Goal: Task Accomplishment & Management: Manage account settings

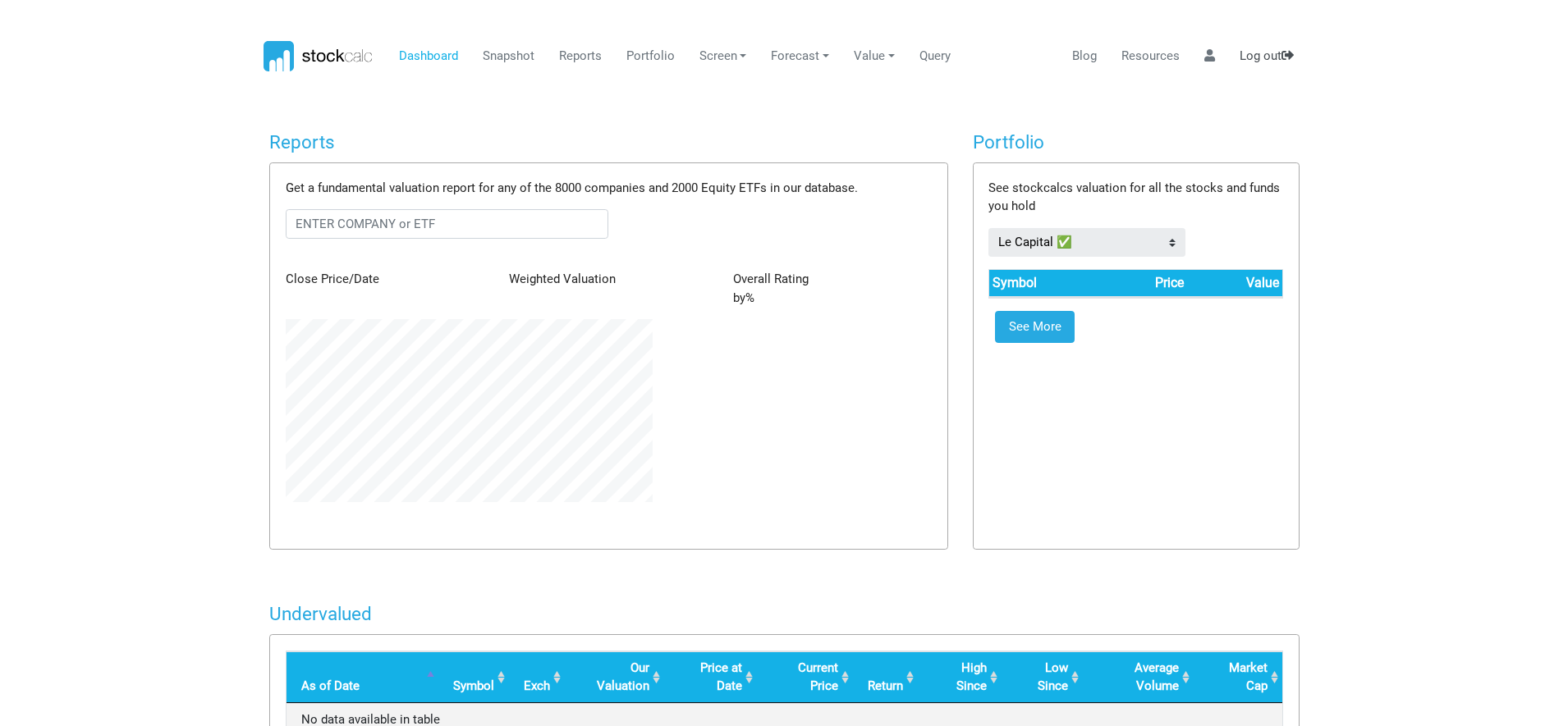
scroll to position [183, 391]
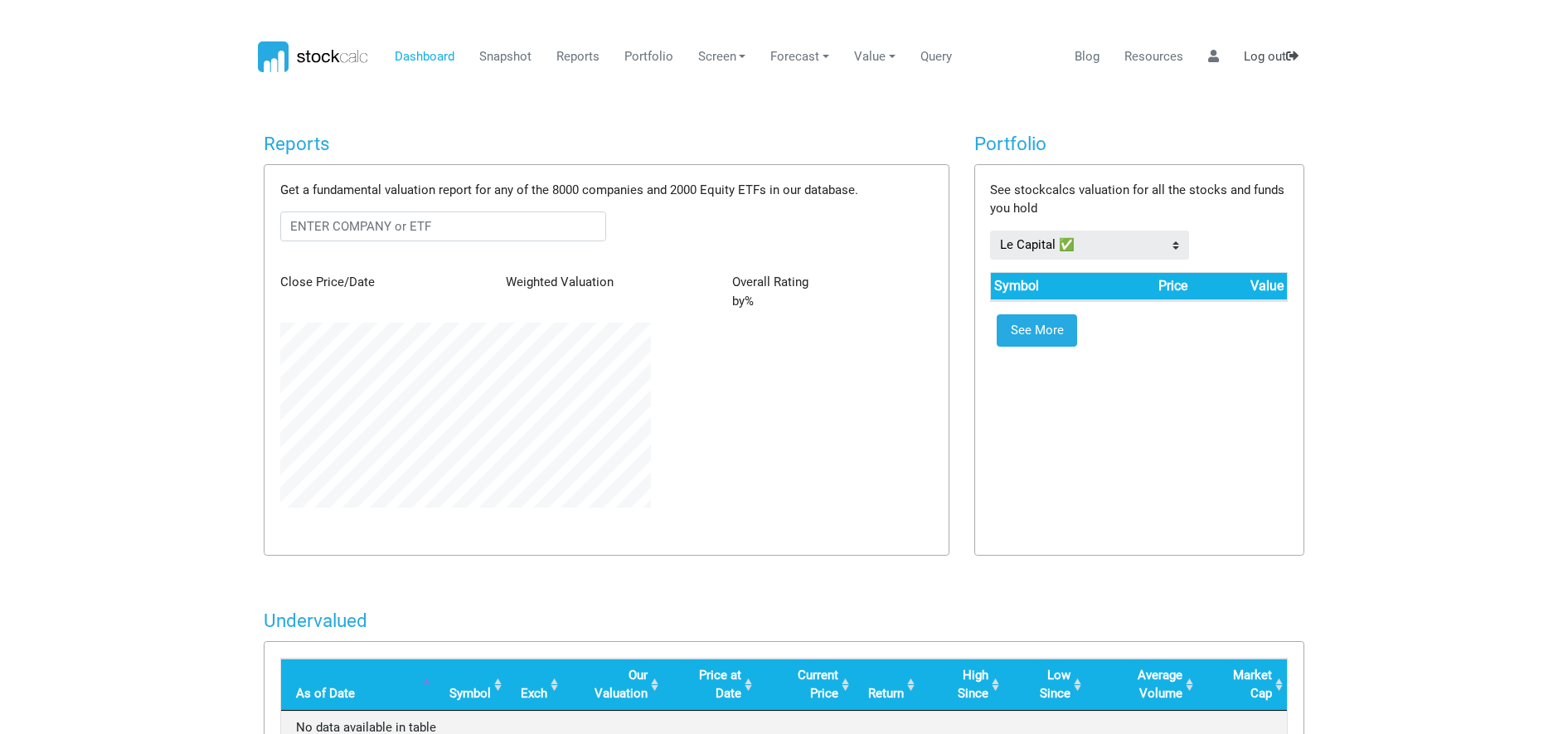
click at [1262, 61] on link "Log out" at bounding box center [1272, 57] width 67 height 31
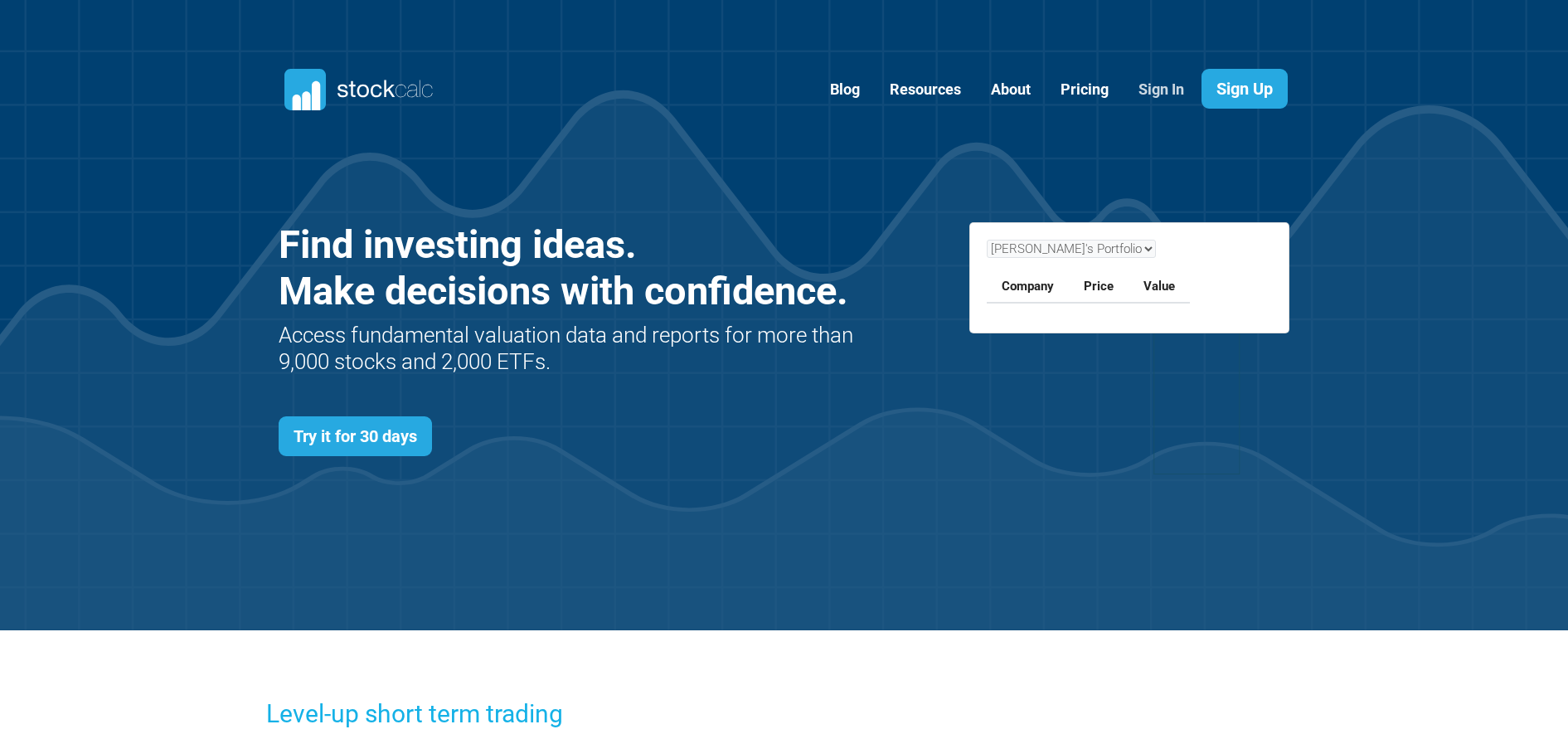
scroll to position [721, 1061]
click at [1177, 98] on link "Sign In" at bounding box center [1162, 90] width 71 height 41
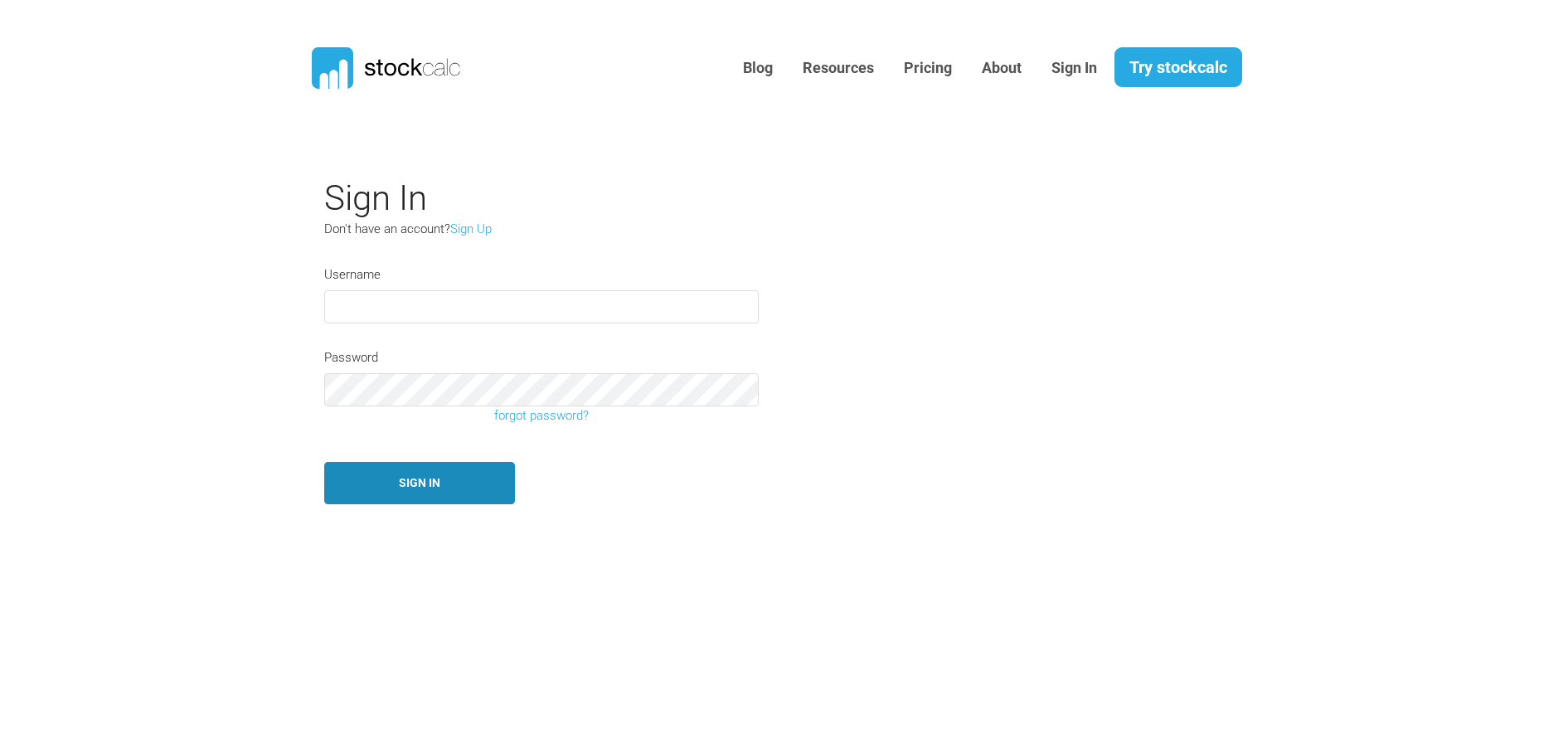
type input "[EMAIL_ADDRESS][DOMAIN_NAME]"
click at [480, 489] on button "Sign In" at bounding box center [419, 482] width 191 height 42
